Goal: Information Seeking & Learning: Understand process/instructions

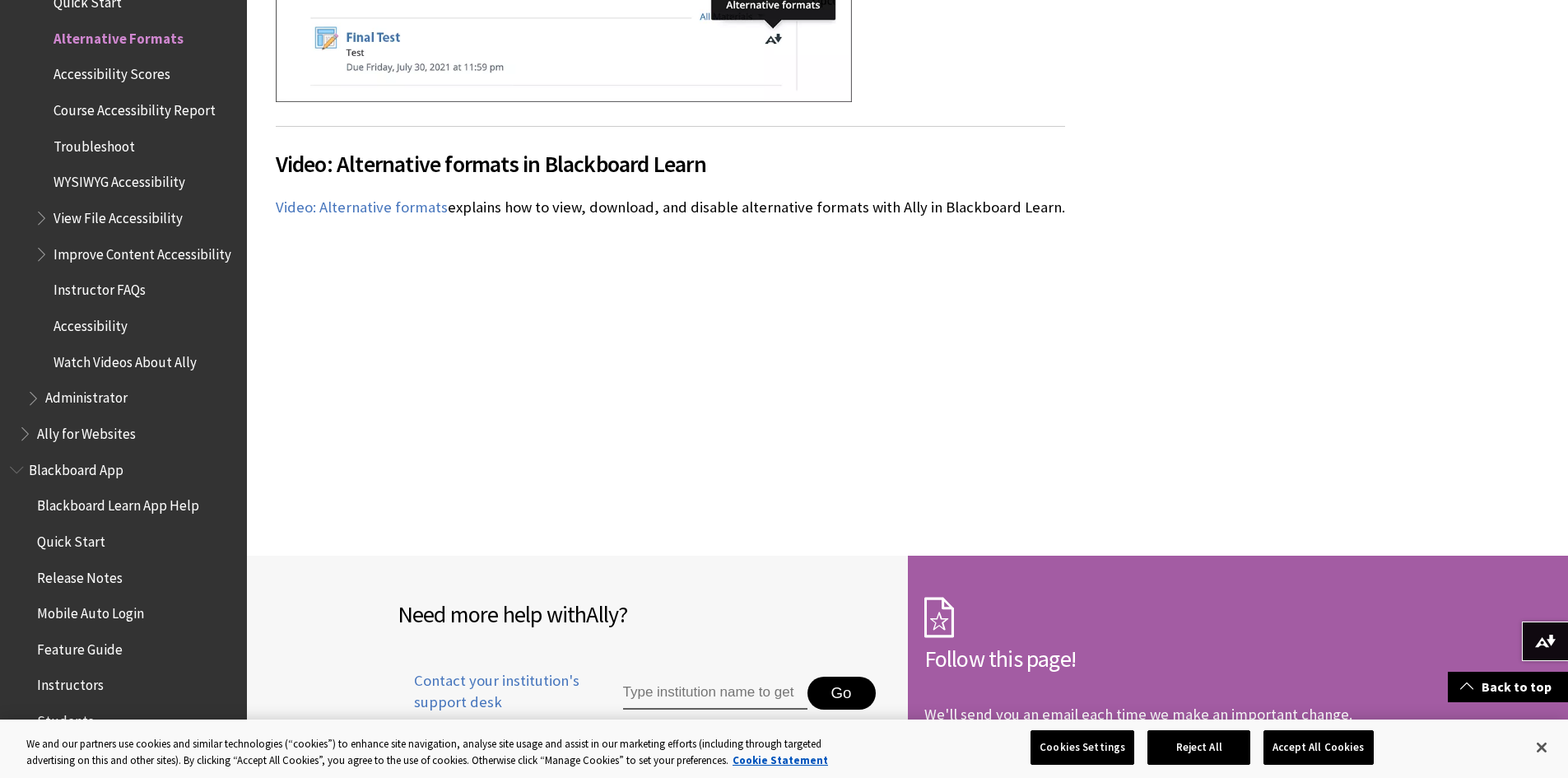
scroll to position [7488, 0]
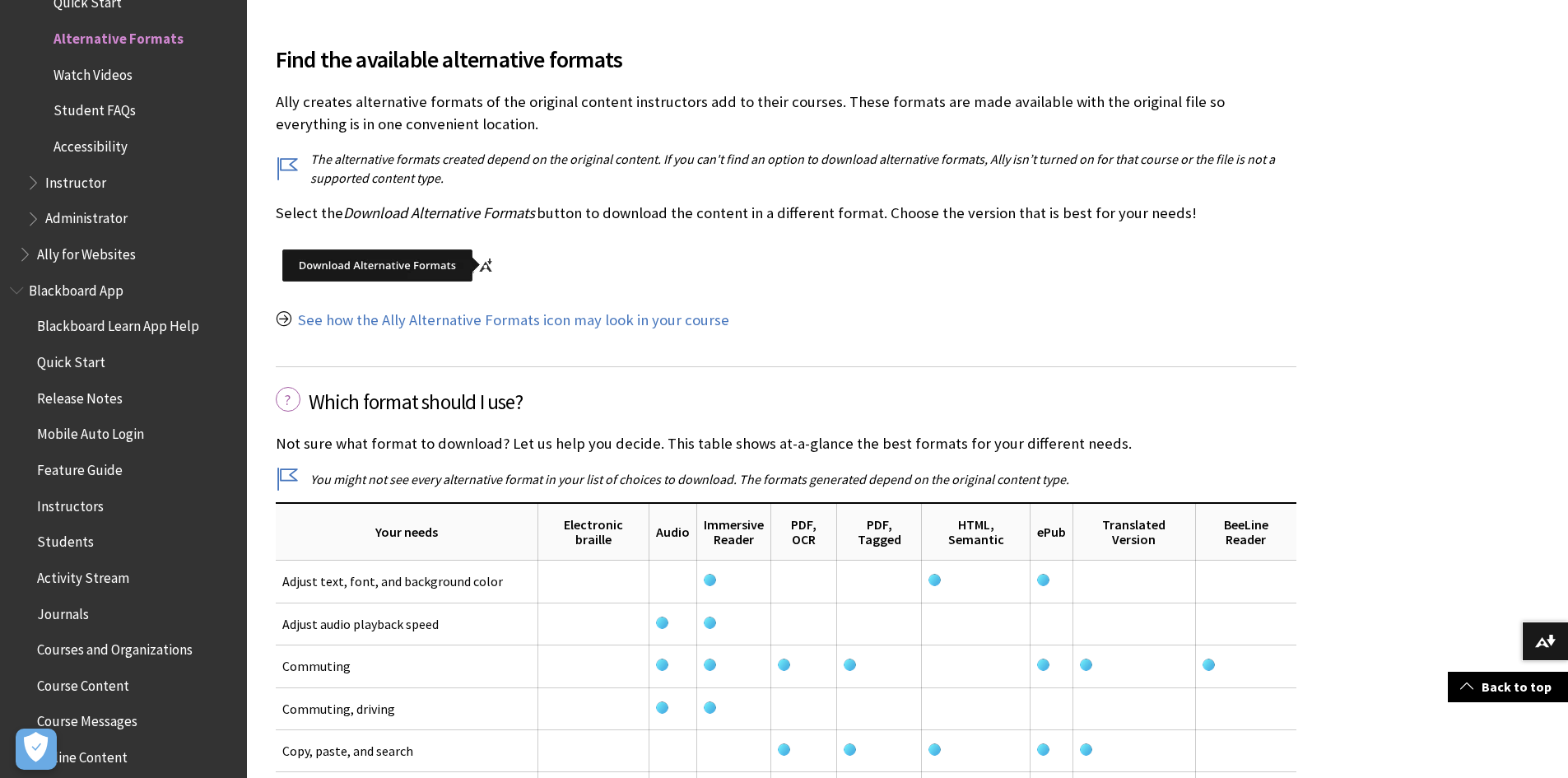
scroll to position [2057, 0]
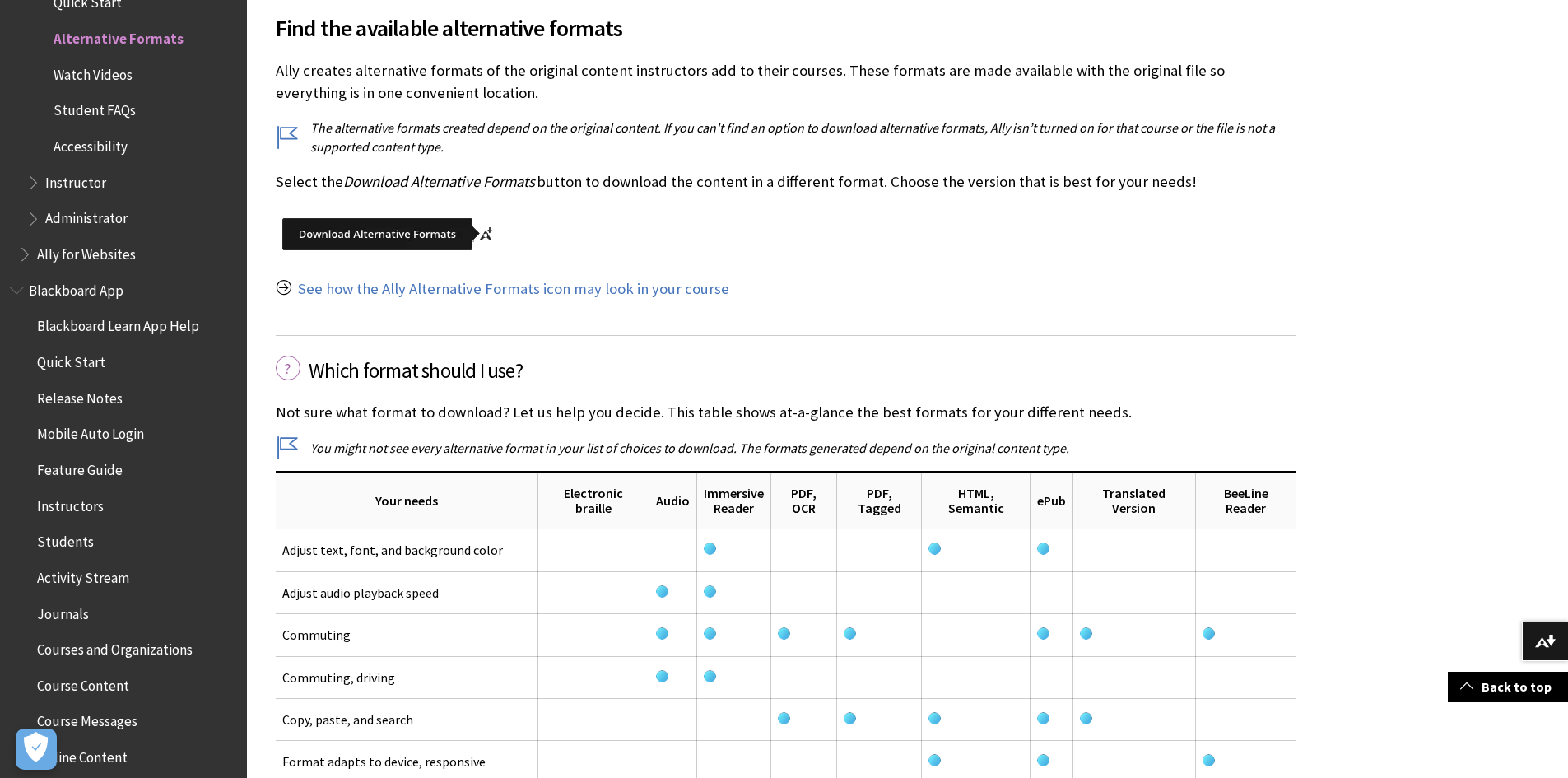
click at [67, 187] on span "Instructor" at bounding box center [75, 180] width 61 height 22
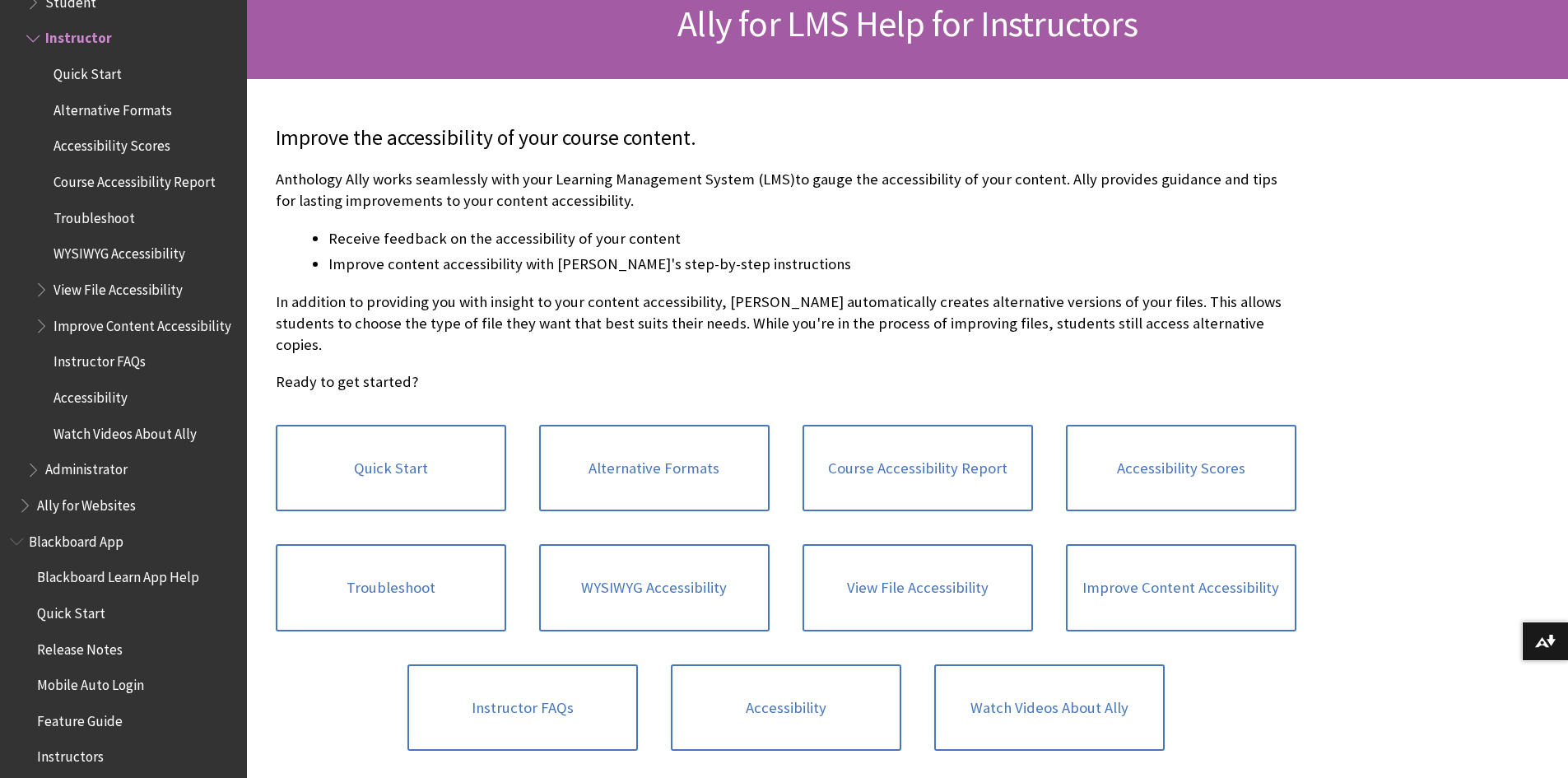
scroll to position [330, 0]
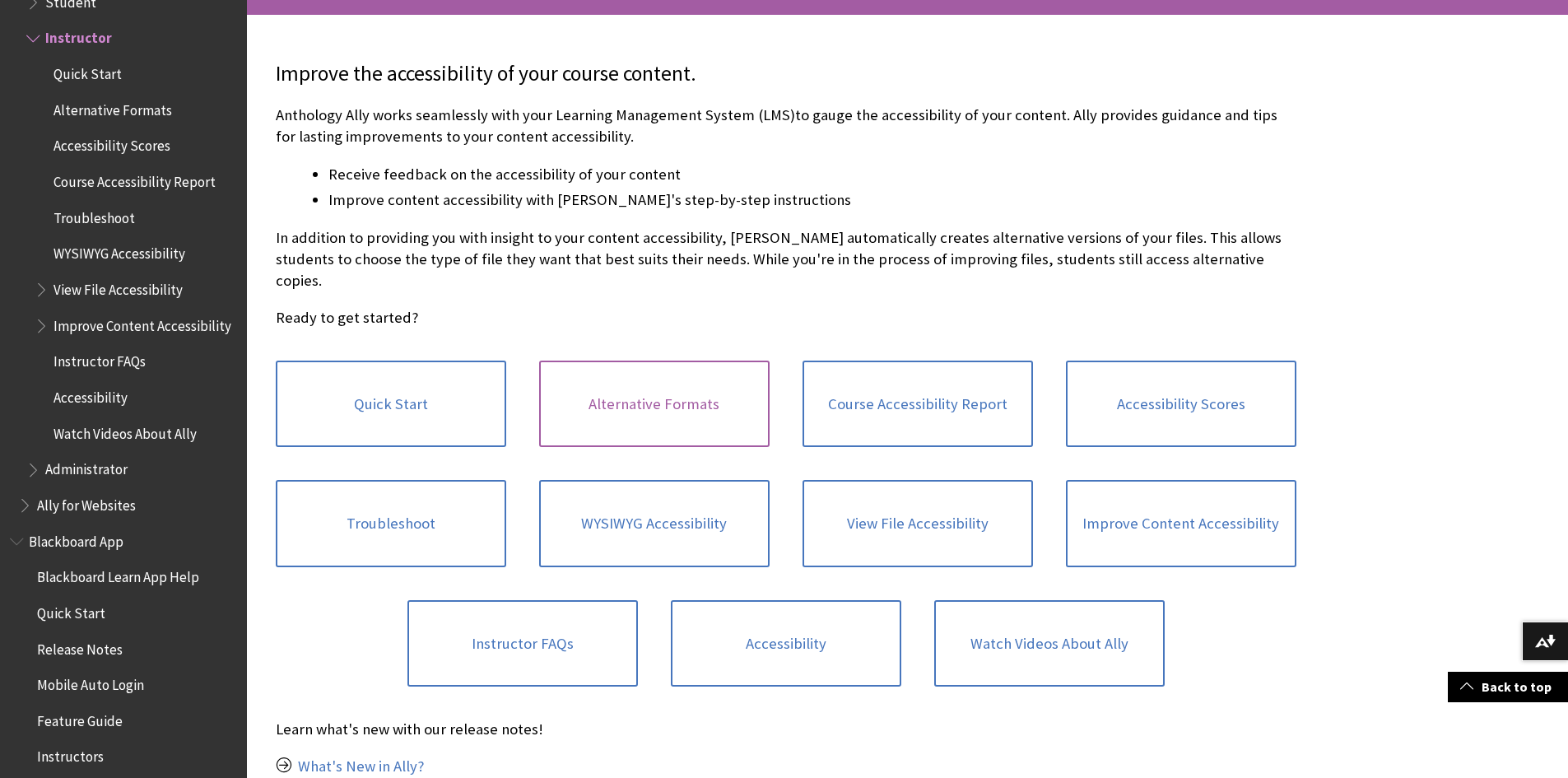
click at [684, 382] on link "Alternative Formats" at bounding box center [655, 404] width 231 height 87
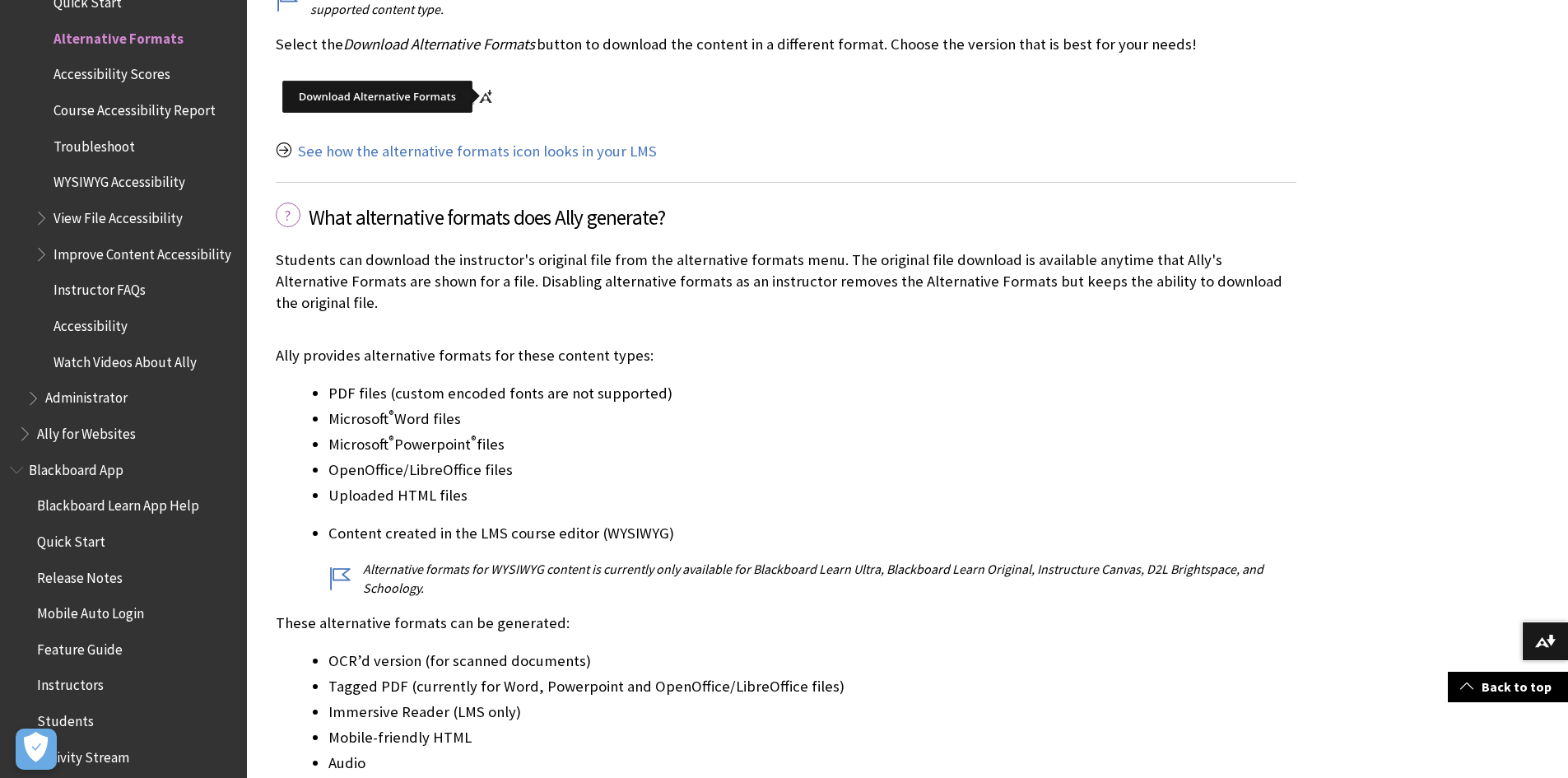
scroll to position [2221, 0]
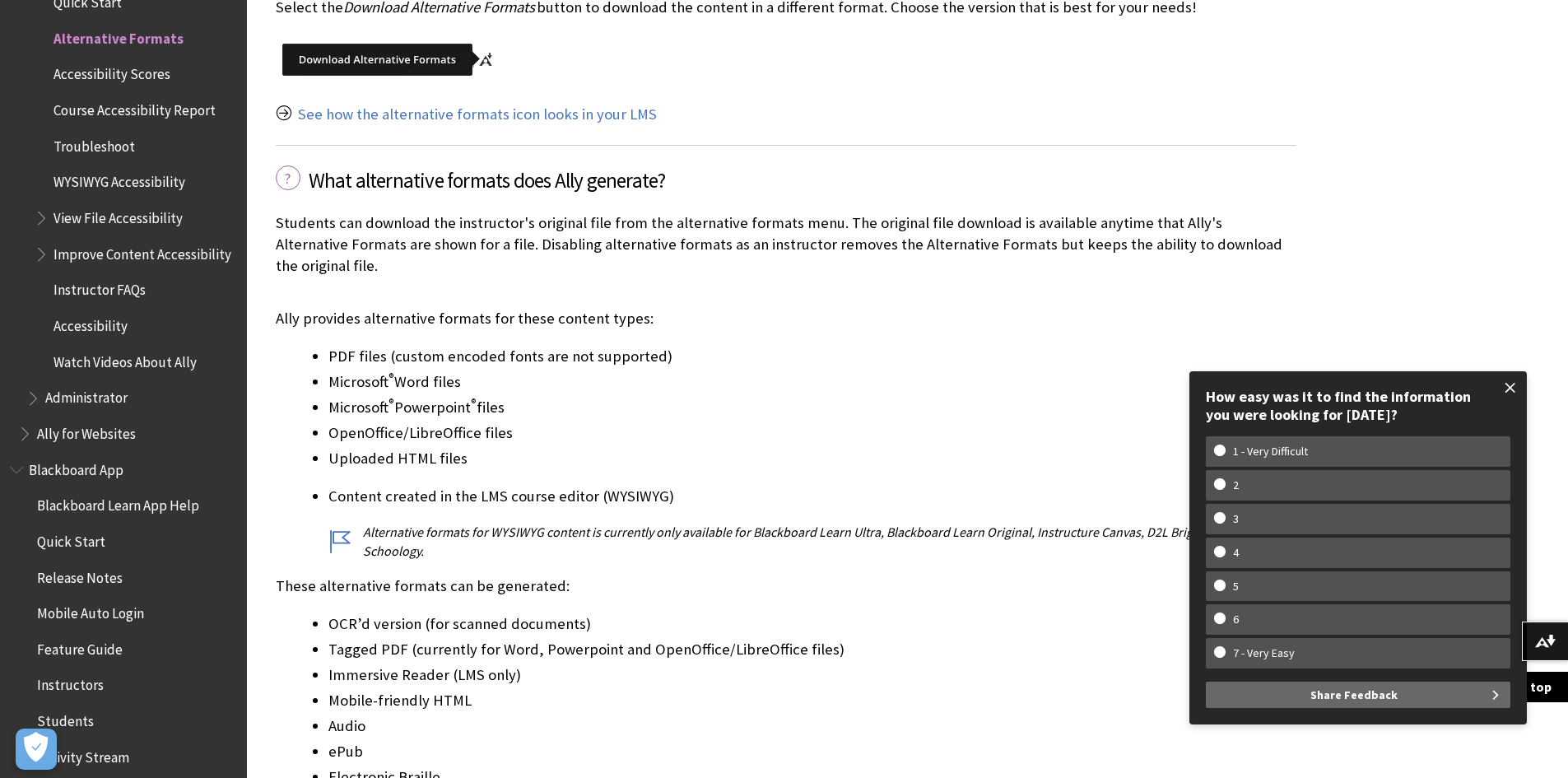
click at [1508, 387] on span at bounding box center [1510, 388] width 35 height 34
